Goal: Complete application form

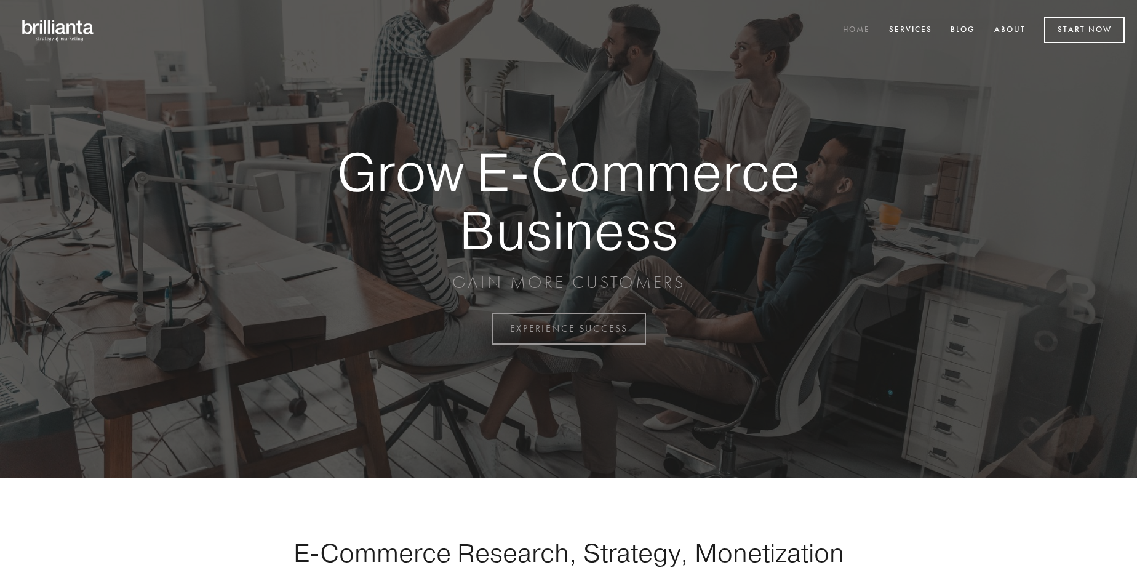
scroll to position [3225, 0]
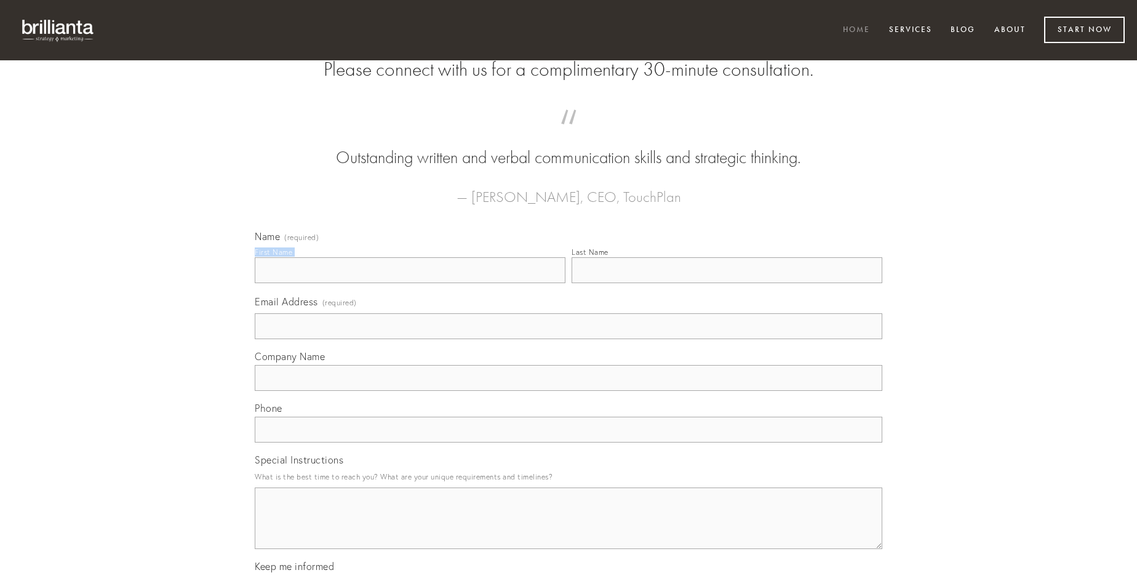
type input "[PERSON_NAME]"
click at [727, 283] on input "Last Name" at bounding box center [727, 270] width 311 height 26
type input "[PERSON_NAME]"
click at [568, 339] on input "Email Address (required)" at bounding box center [569, 326] width 628 height 26
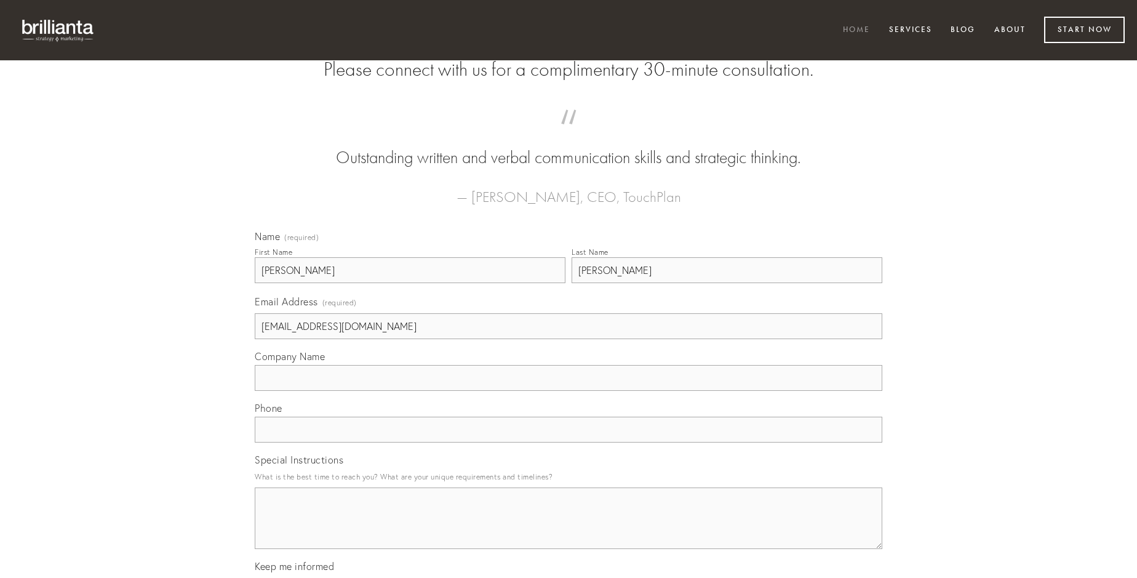
type input "[EMAIL_ADDRESS][DOMAIN_NAME]"
click at [568, 391] on input "Company Name" at bounding box center [569, 378] width 628 height 26
type input "ut"
click at [568, 442] on input "text" at bounding box center [569, 430] width 628 height 26
click at [568, 529] on textarea "Special Instructions" at bounding box center [569, 518] width 628 height 62
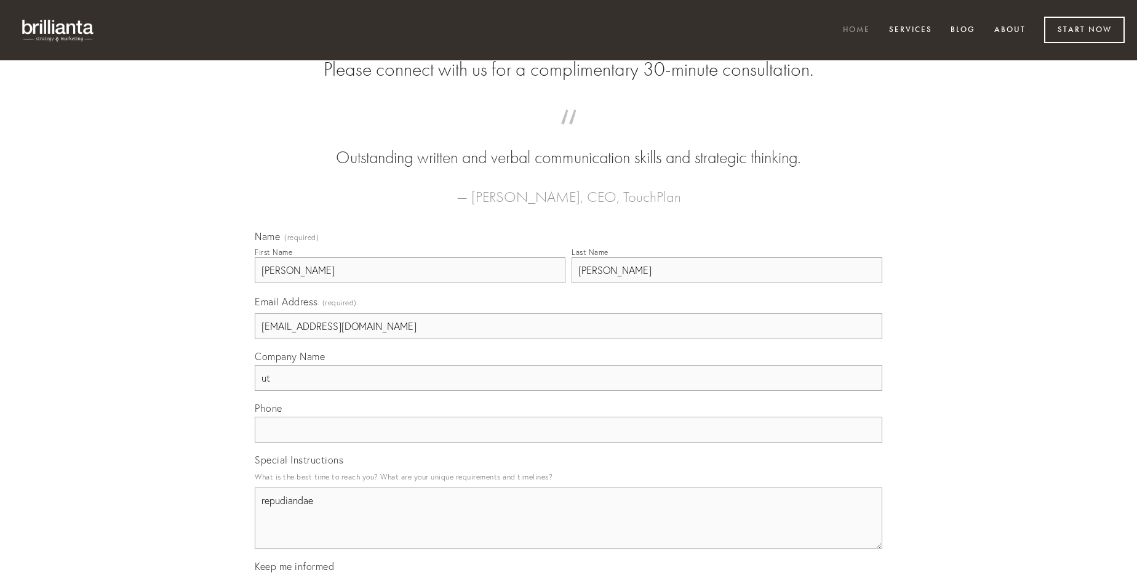
type textarea "repudiandae"
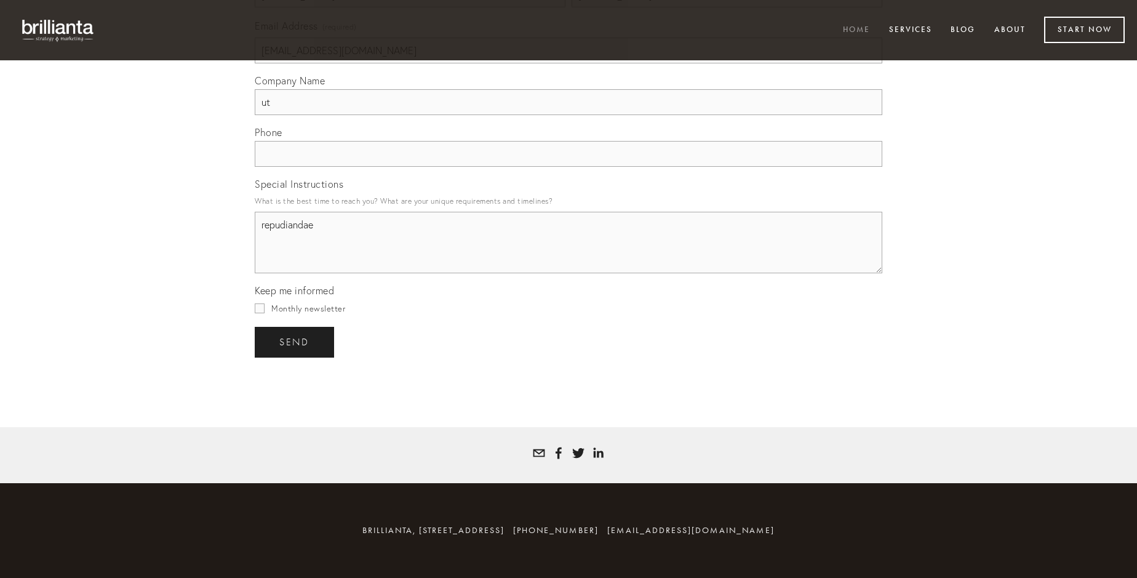
click at [295, 341] on span "send" at bounding box center [294, 342] width 30 height 11
